Goal: Information Seeking & Learning: Check status

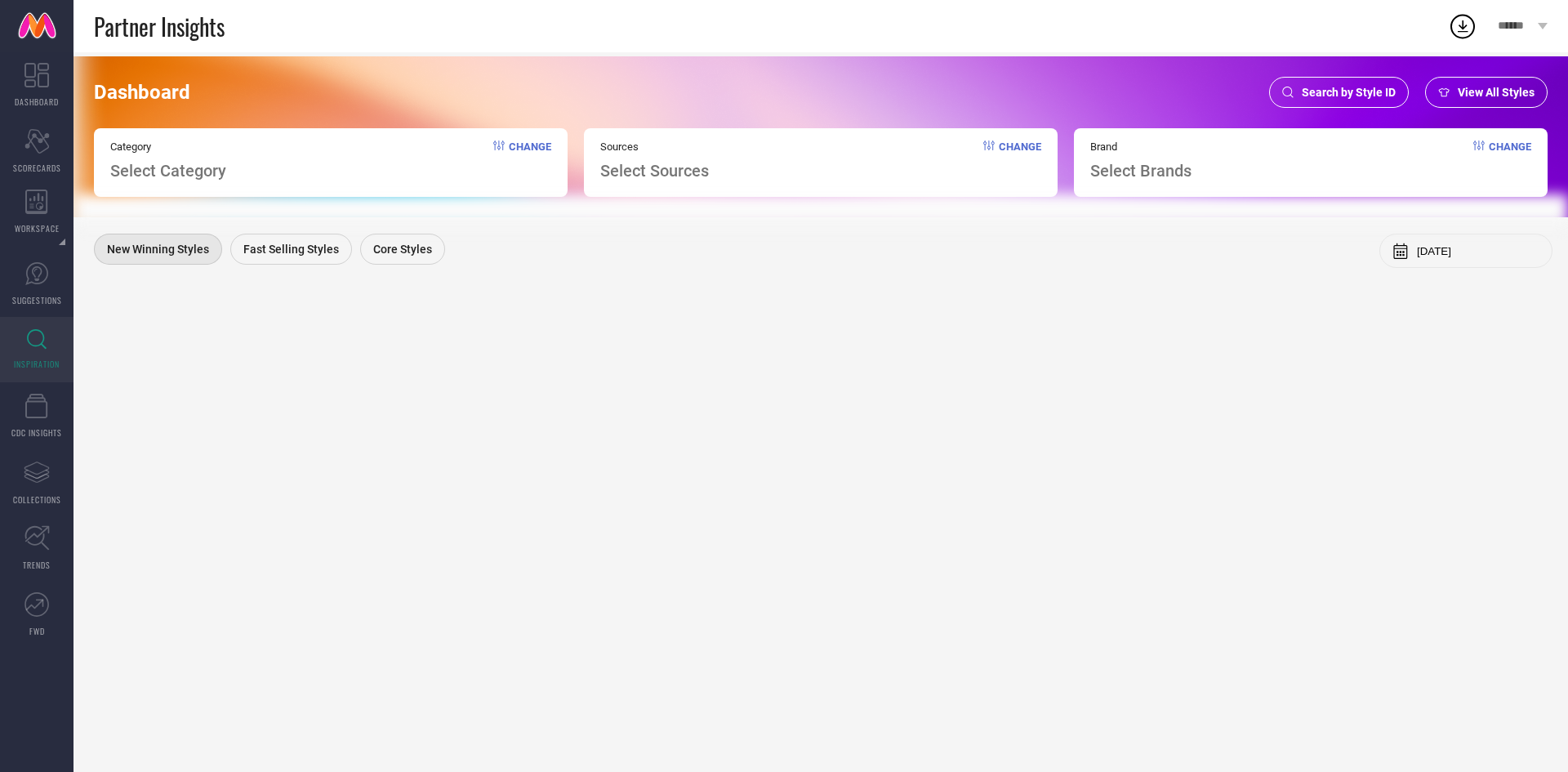
click at [1365, 94] on span "Search by Style ID" at bounding box center [1349, 92] width 94 height 13
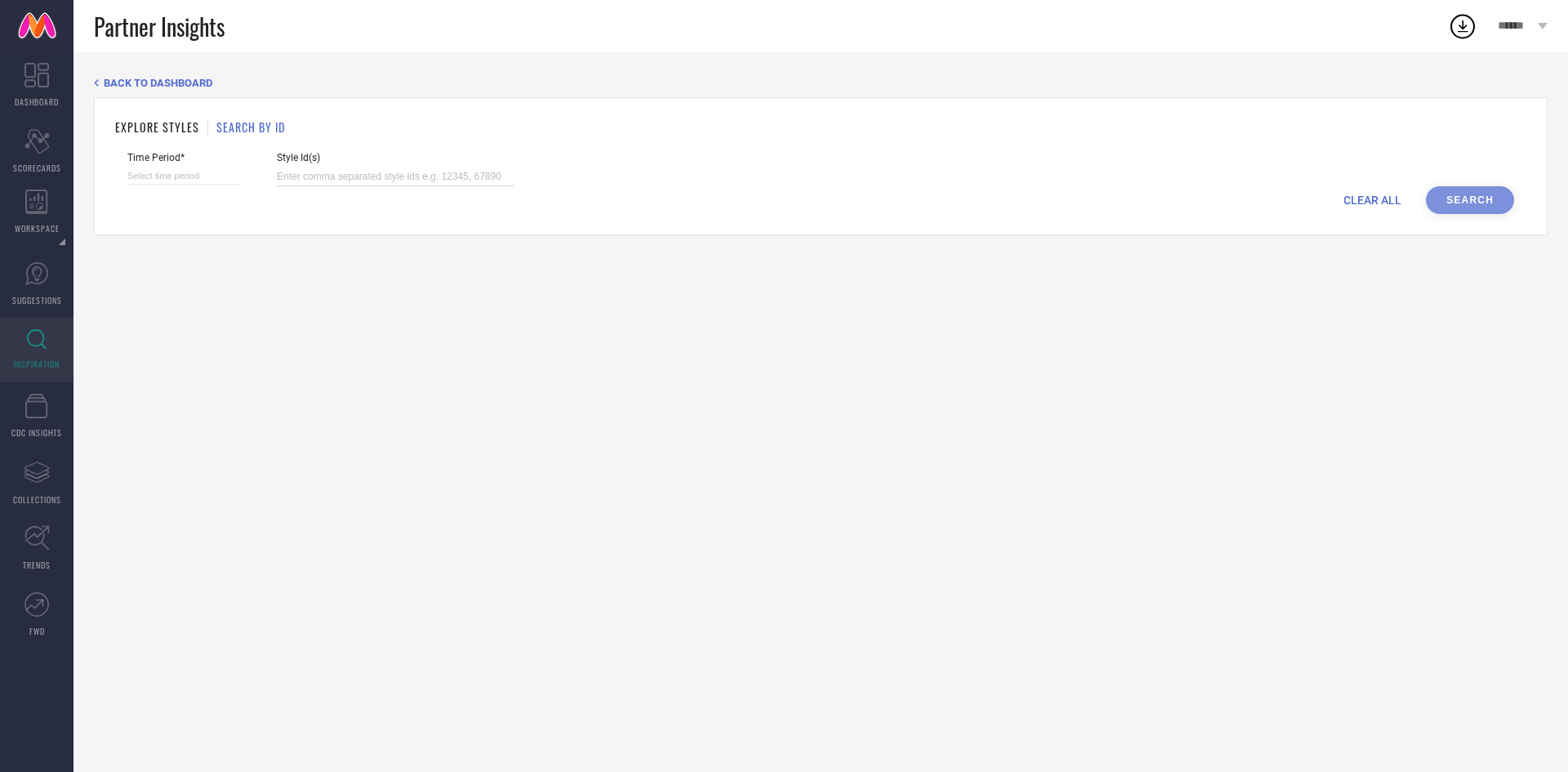
click at [423, 171] on input at bounding box center [396, 177] width 237 height 19
paste input "36339466 36339478 36339467 36339468 36370284 36370283"
type input "36339466 36339478 36339467 36339468 36370284 36370283"
select select "7"
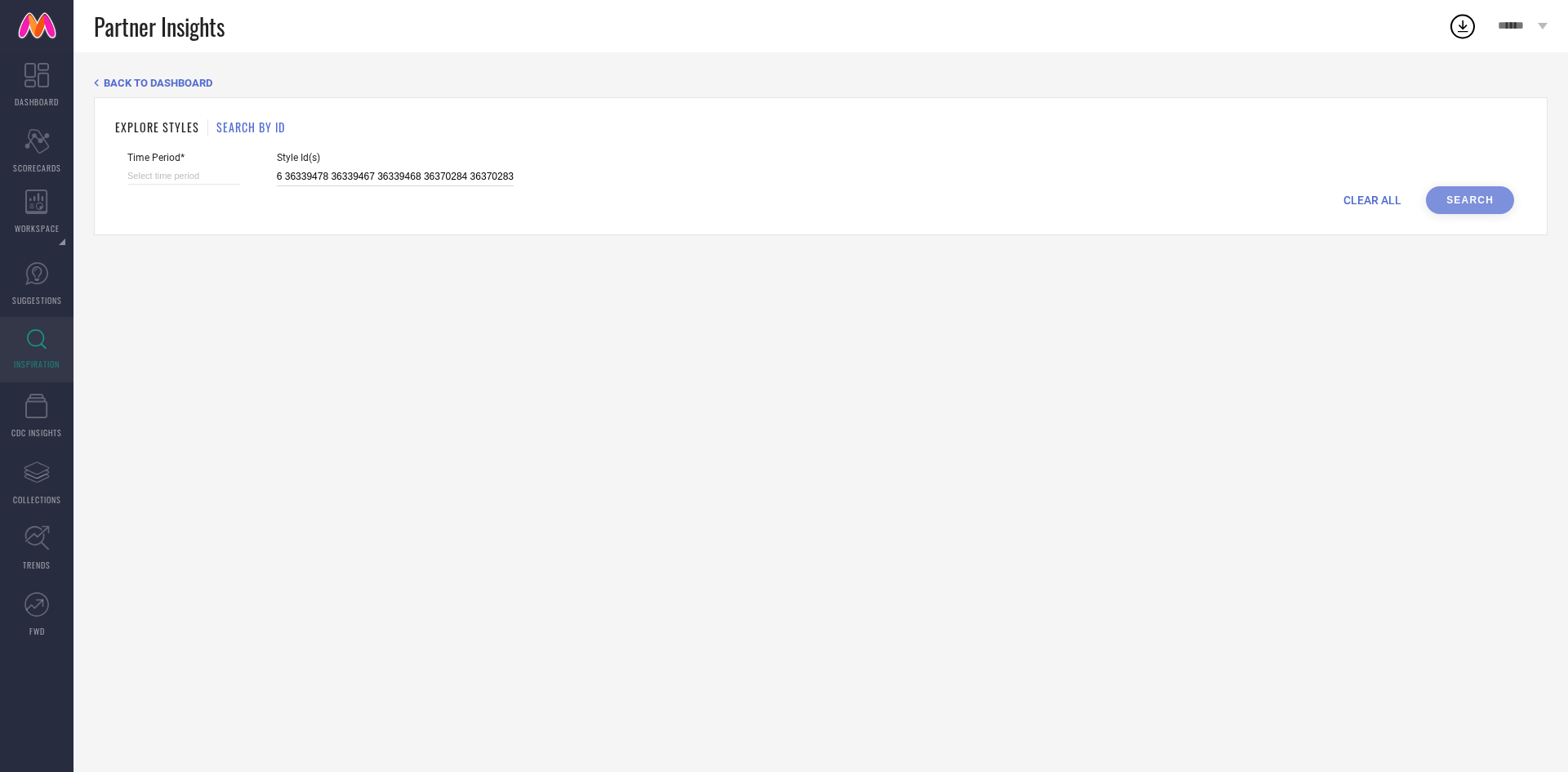
select select "2025"
select select "8"
select select "2025"
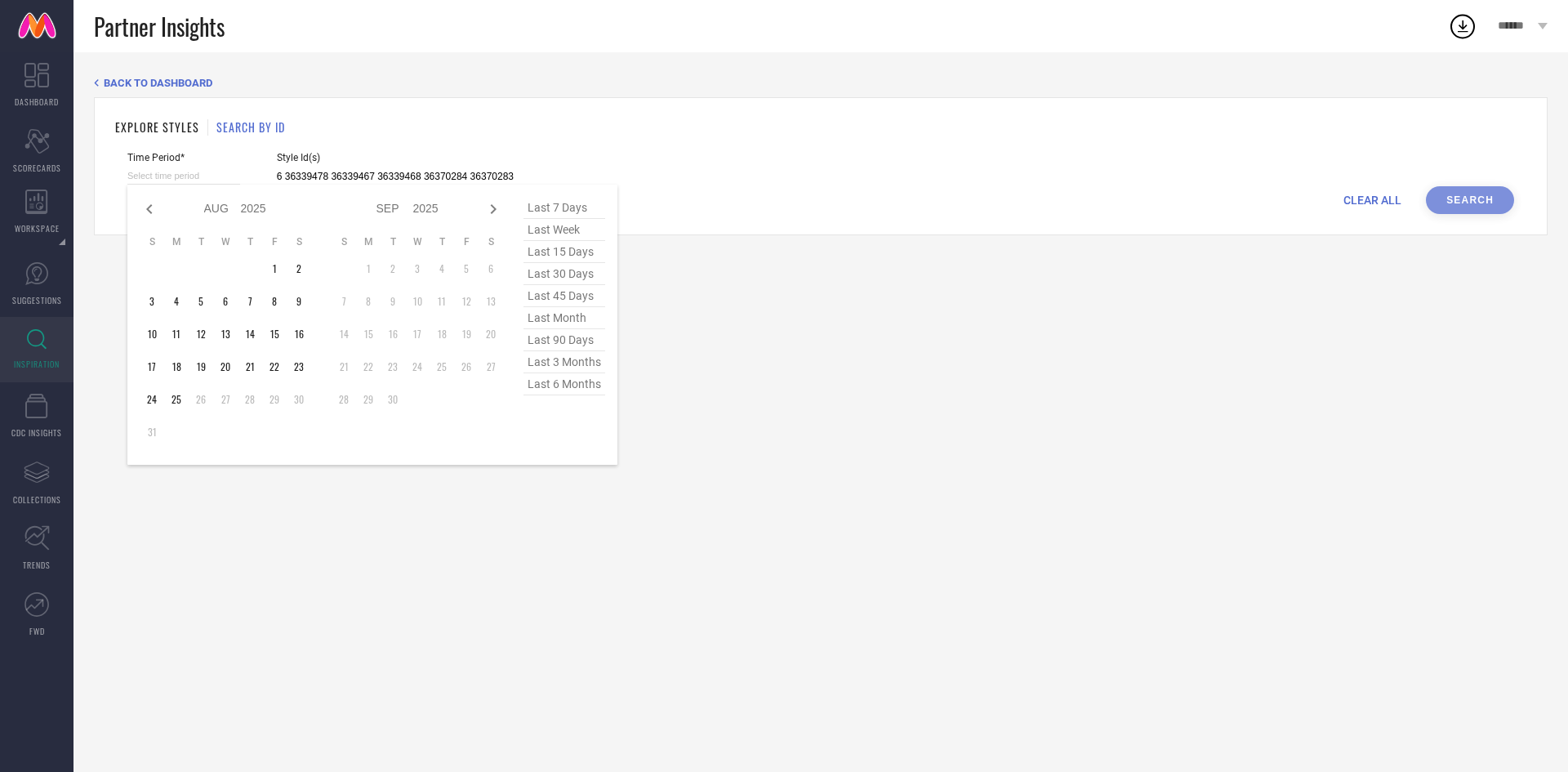
click at [184, 176] on input at bounding box center [184, 176] width 113 height 17
type input "36339466 36339478 36339467 36339468 36370284 36370283"
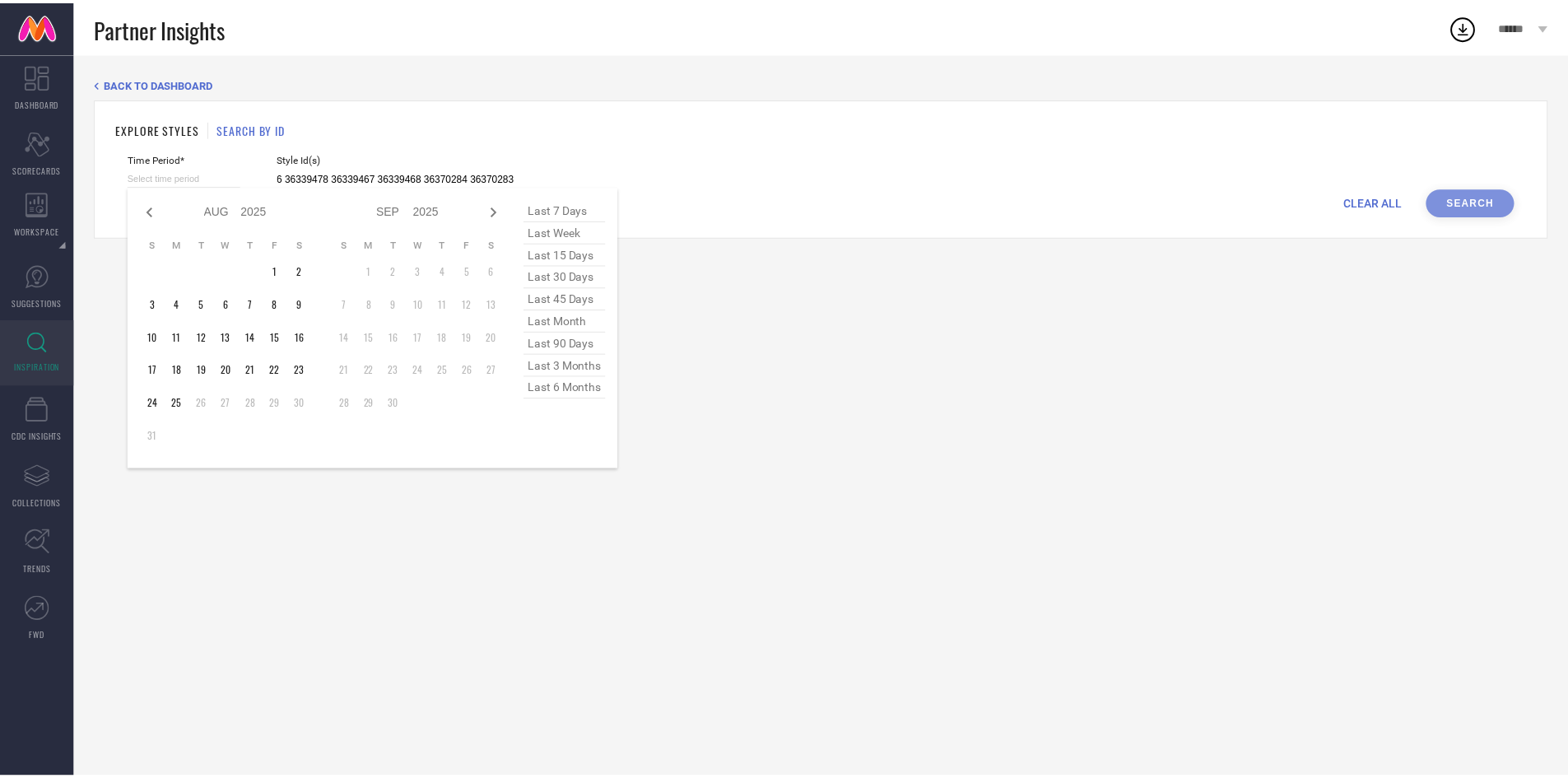
scroll to position [0, 0]
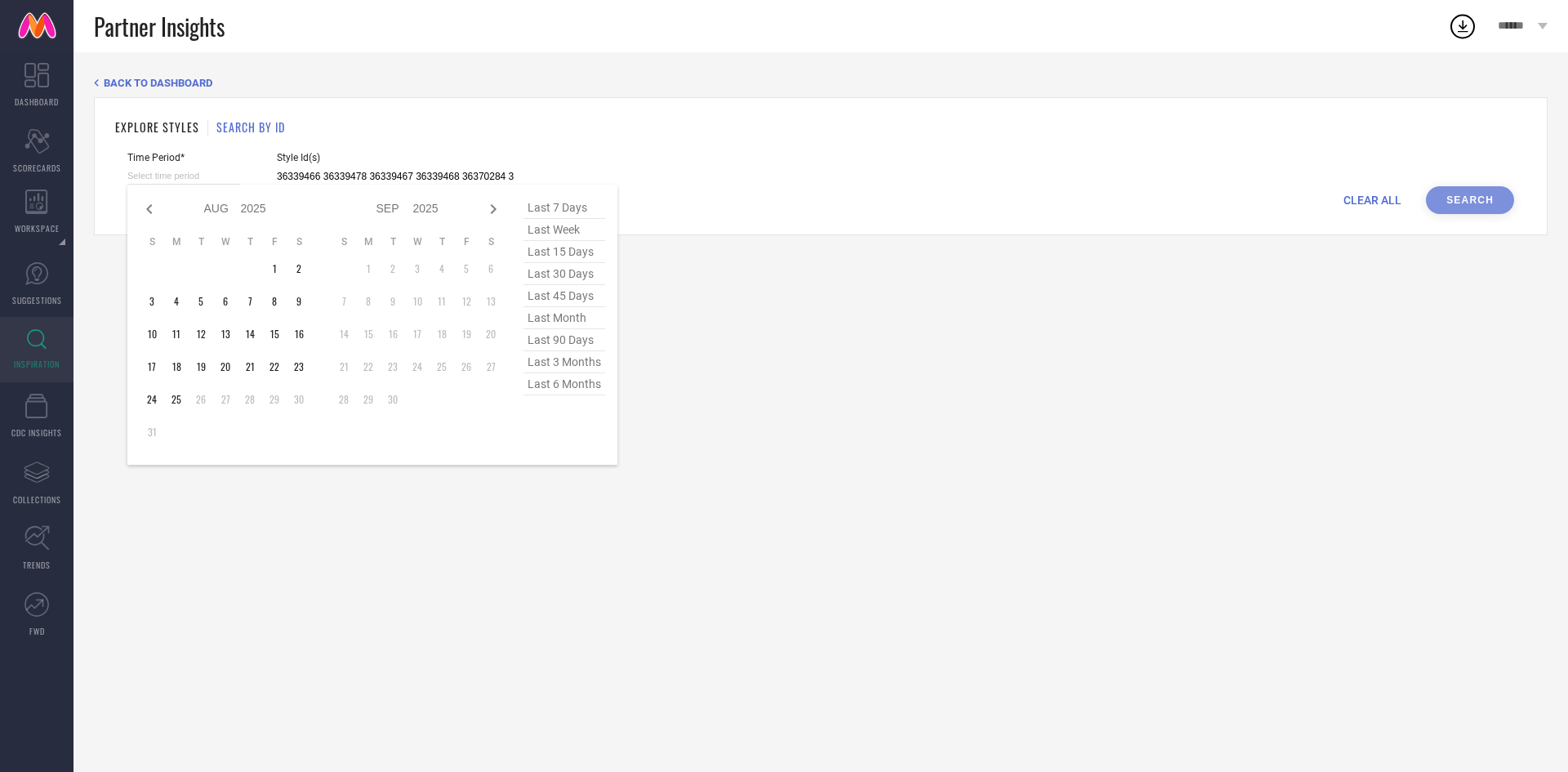
click at [559, 273] on span "last 30 days" at bounding box center [565, 274] width 82 height 22
type input "[DATE] to [DATE]"
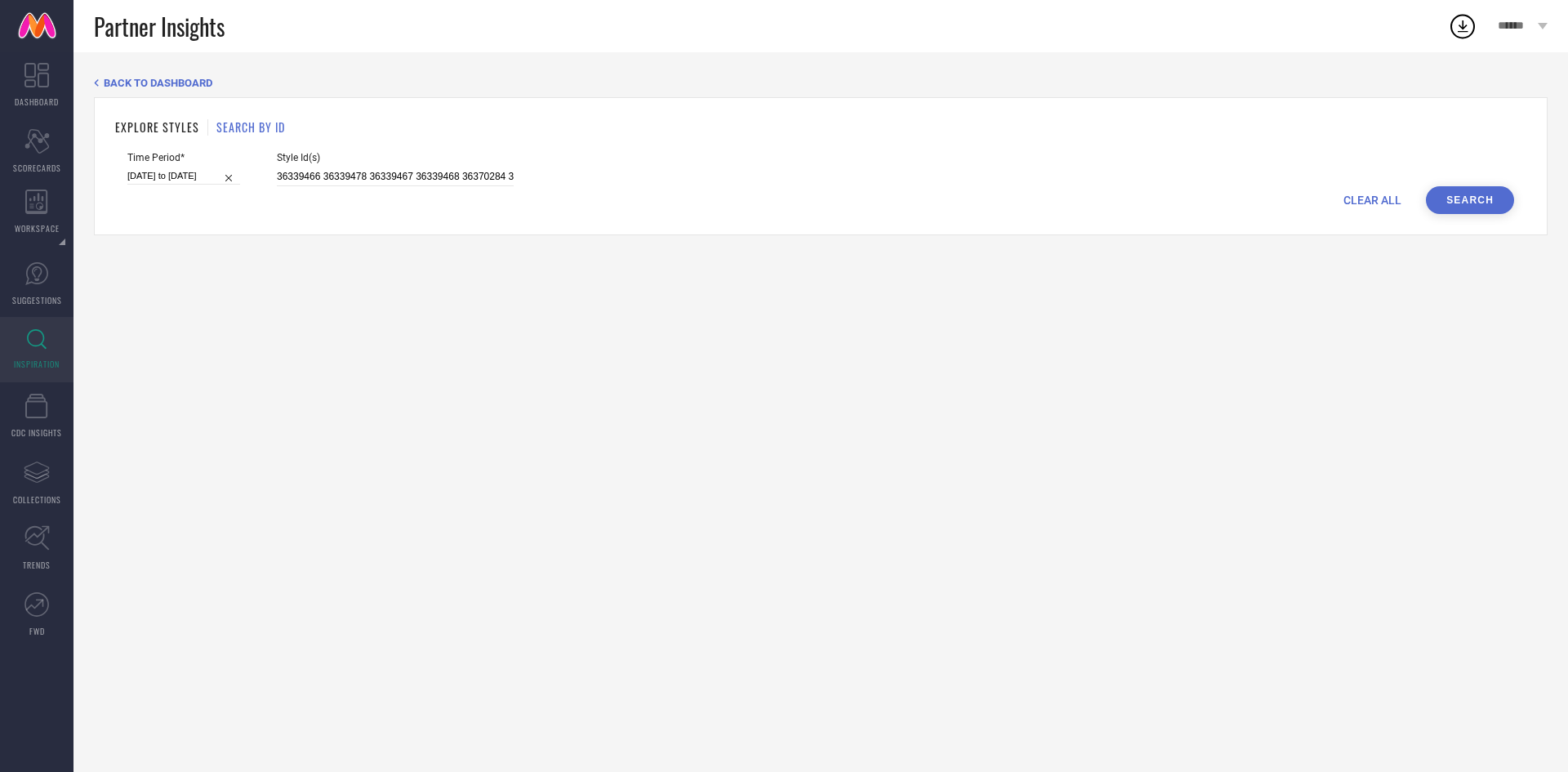
click at [1482, 206] on button "Search" at bounding box center [1470, 200] width 88 height 27
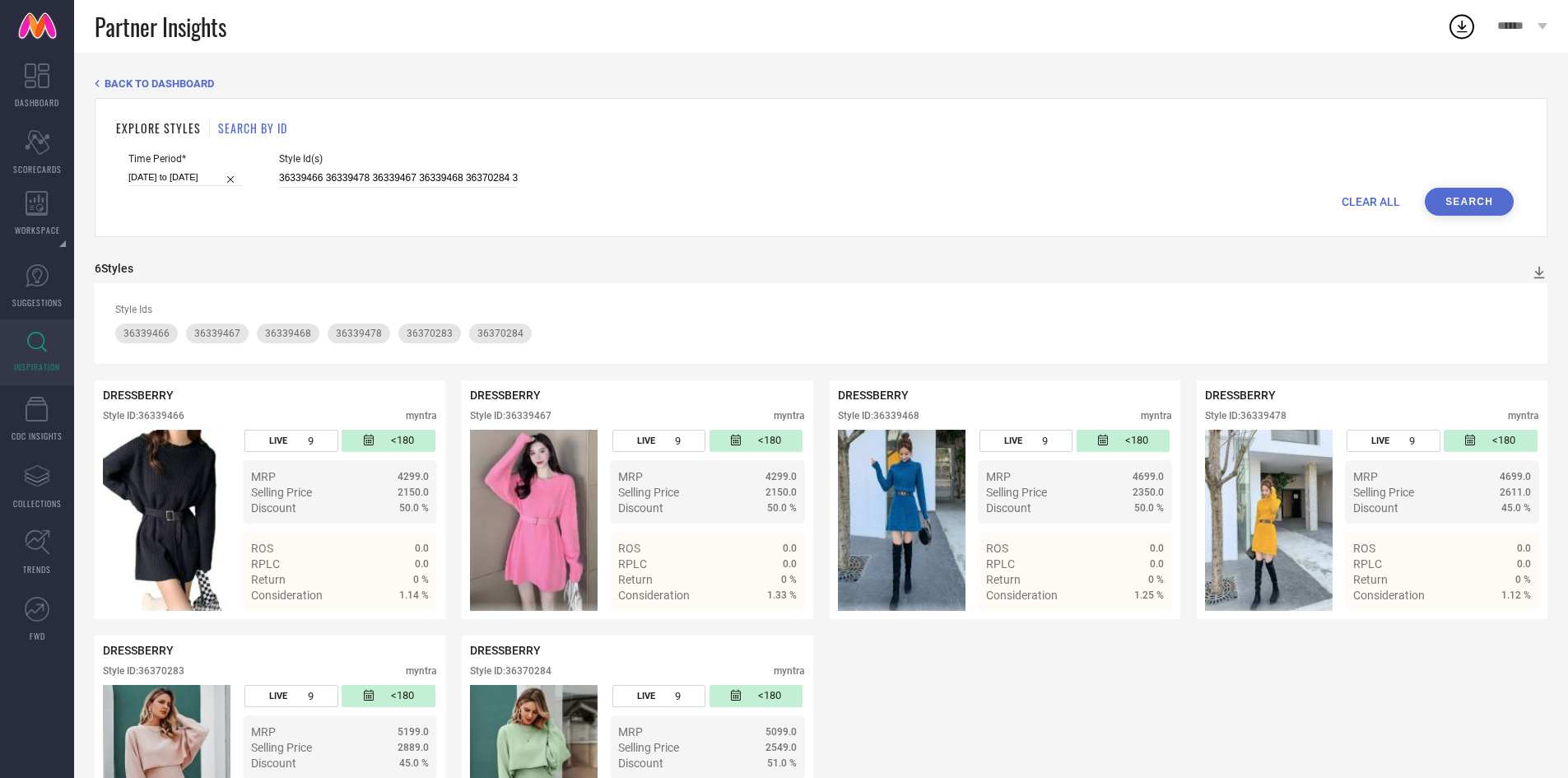
scroll to position [123, 0]
